Goal: Book appointment/travel/reservation

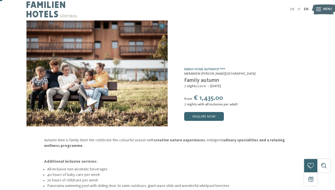
scroll to position [2, 0]
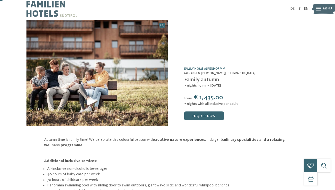
click at [54, 10] on img at bounding box center [52, 9] width 51 height 22
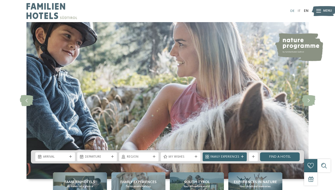
click at [292, 10] on link "DE" at bounding box center [293, 11] width 4 height 4
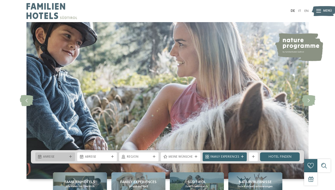
click at [68, 156] on div at bounding box center [70, 156] width 4 height 3
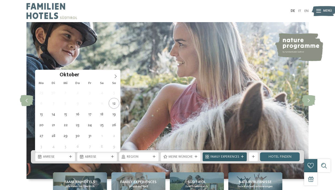
click at [243, 157] on icon at bounding box center [242, 156] width 3 height 3
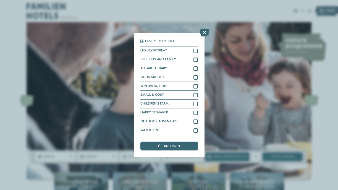
click at [218, 96] on div "Family Experiences LUXURY RETREAT JUST KIDS AND FAMILY" at bounding box center [169, 95] width 338 height 190
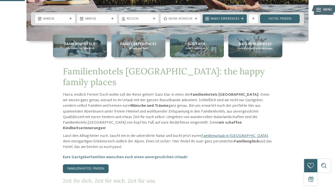
scroll to position [138, 0]
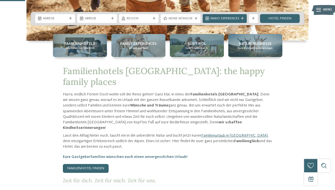
click at [67, 18] on span "Anreise" at bounding box center [55, 19] width 24 height 4
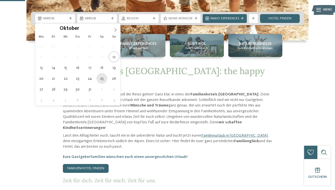
type div "25.10.2025"
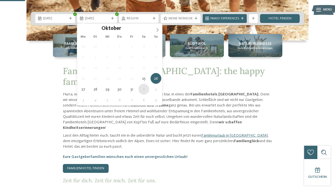
type div "01.11.2025"
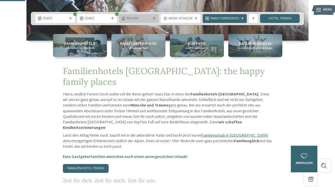
click at [156, 19] on icon at bounding box center [154, 18] width 3 height 3
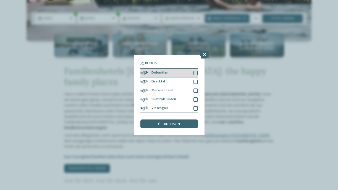
click at [197, 71] on div at bounding box center [195, 73] width 4 height 4
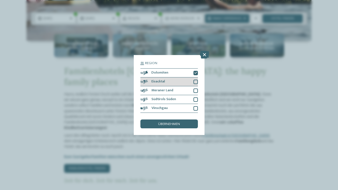
click at [195, 80] on div at bounding box center [195, 82] width 4 height 4
click at [196, 88] on div at bounding box center [195, 90] width 4 height 4
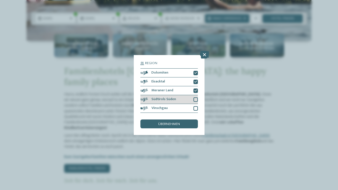
click at [196, 97] on div at bounding box center [195, 99] width 4 height 4
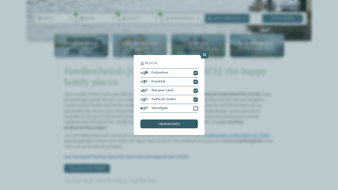
click at [174, 122] on span "übernehmen" at bounding box center [169, 124] width 22 height 4
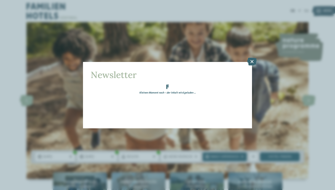
scroll to position [0, 0]
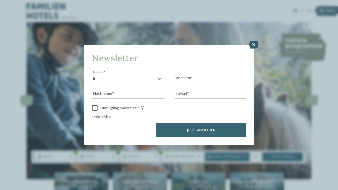
click at [253, 41] on icon at bounding box center [253, 45] width 9 height 8
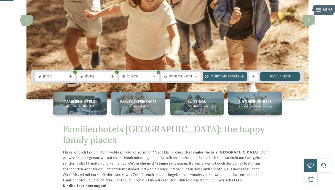
scroll to position [80, 0]
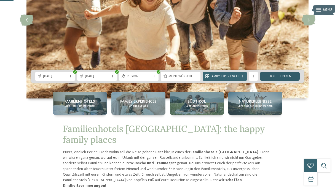
click at [281, 79] on link "Hotel finden" at bounding box center [280, 76] width 40 height 9
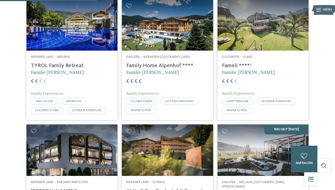
scroll to position [301, 0]
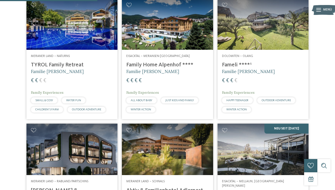
click at [288, 1] on div at bounding box center [167, 0] width 335 height 1
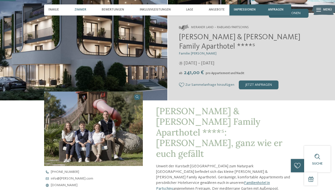
click at [83, 10] on span "Zimmer" at bounding box center [81, 10] width 12 height 4
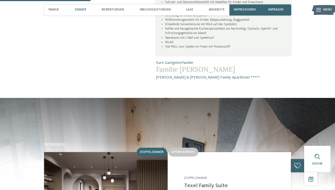
scroll to position [415, 0]
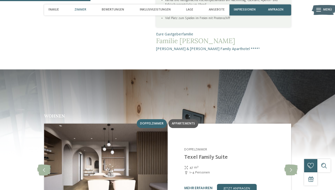
click at [186, 119] on div "Appartements" at bounding box center [184, 123] width 30 height 9
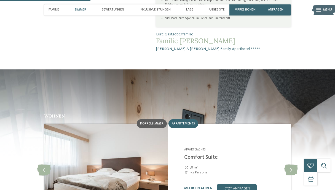
click at [150, 122] on span "Doppelzimmer" at bounding box center [151, 123] width 23 height 3
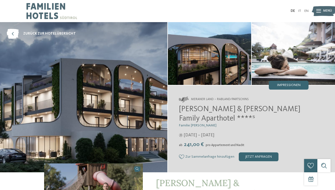
scroll to position [0, 0]
click at [12, 31] on icon at bounding box center [13, 34] width 12 height 10
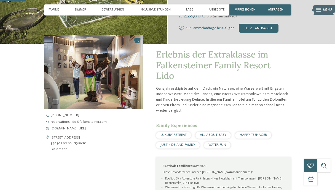
scroll to position [119, 0]
click at [76, 127] on span "[DOMAIN_NAME][URL]" at bounding box center [68, 128] width 35 height 4
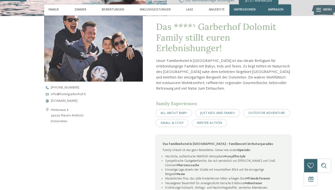
scroll to position [147, 0]
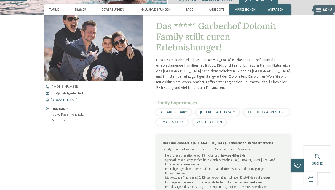
click at [70, 98] on span "[DOMAIN_NAME]" at bounding box center [64, 100] width 27 height 4
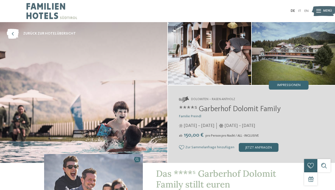
scroll to position [0, 0]
click at [130, 0] on div at bounding box center [167, 0] width 335 height 1
